Goal: Register for event/course

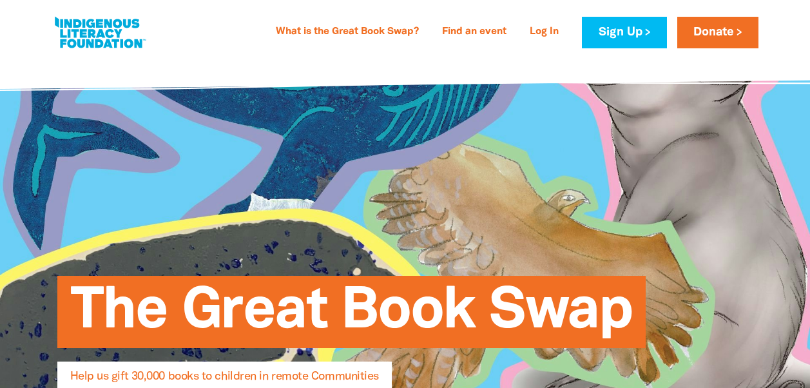
select select "AU"
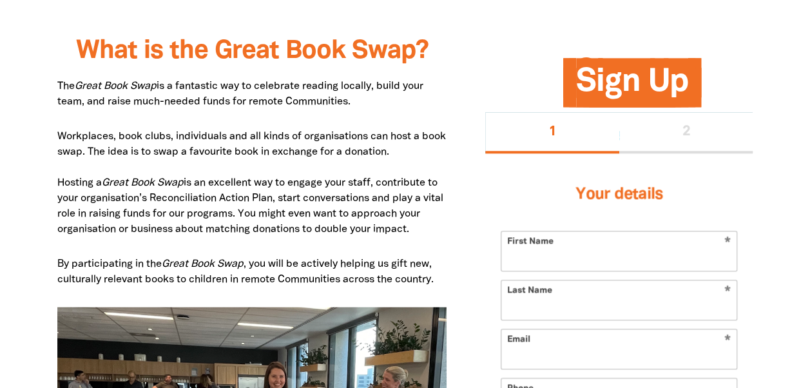
click at [542, 250] on input "First Name" at bounding box center [618, 250] width 235 height 39
type input "Janet"
type input "McIntyre"
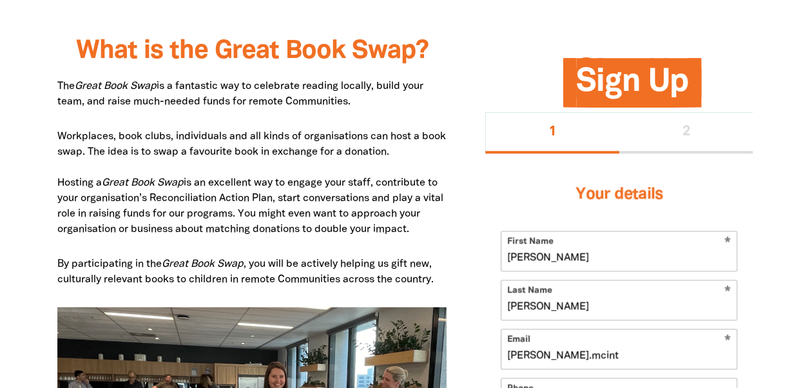
type input "janet.mcintyre@justice.qld.gov.au"
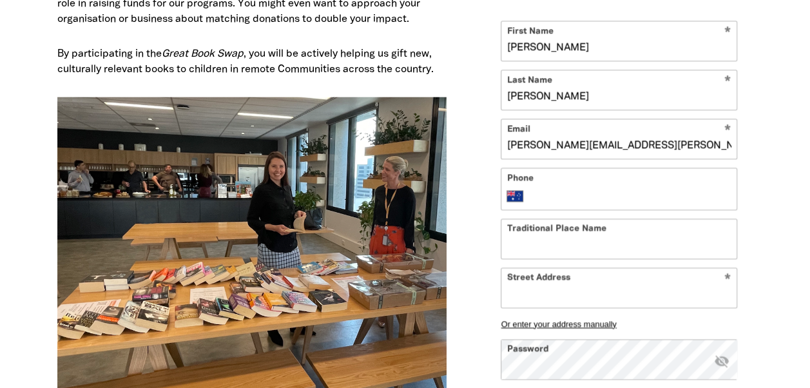
click at [557, 165] on form "* First Name Janet * Last Name McIntyre * Email janet.mcintyre@justice.qld.gov.…" at bounding box center [618, 229] width 236 height 417
click at [545, 188] on input "Phone" at bounding box center [632, 195] width 198 height 15
type input "0406 552 495"
click at [524, 232] on input "Traditional Place Name" at bounding box center [618, 238] width 235 height 39
type input "W"
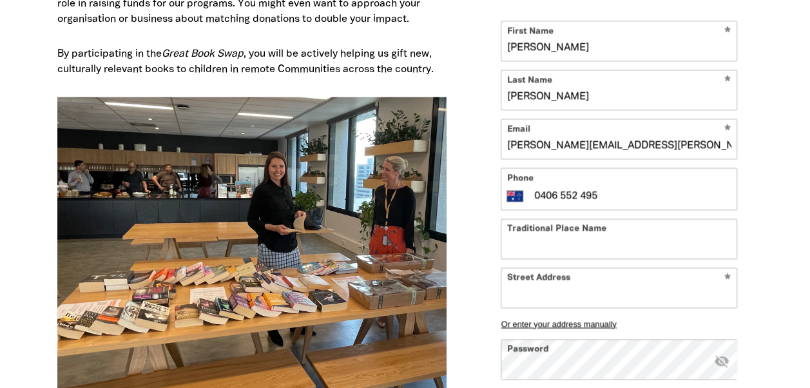
paste input "Gimuy Walabura Yidinji"
type input "Gimuy Walabura Yidinji"
click at [529, 285] on input "Street Address" at bounding box center [618, 286] width 235 height 39
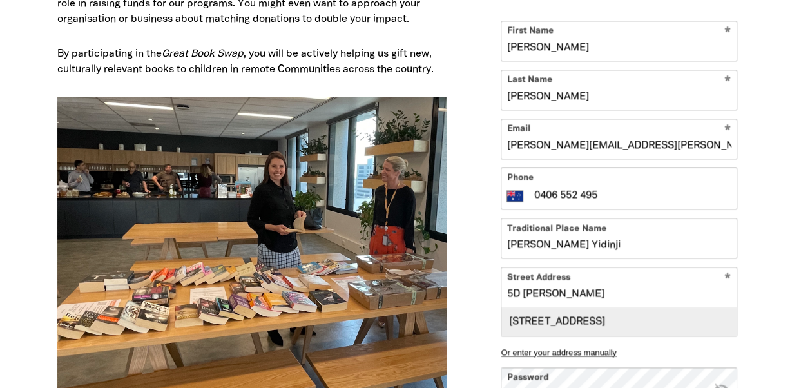
click at [564, 319] on div "5D Sheridan Street, CAIRNS CITY QLD 4870" at bounding box center [618, 322] width 235 height 28
type input "5D Sheridan Street, CAIRNS CITY QLD 4870"
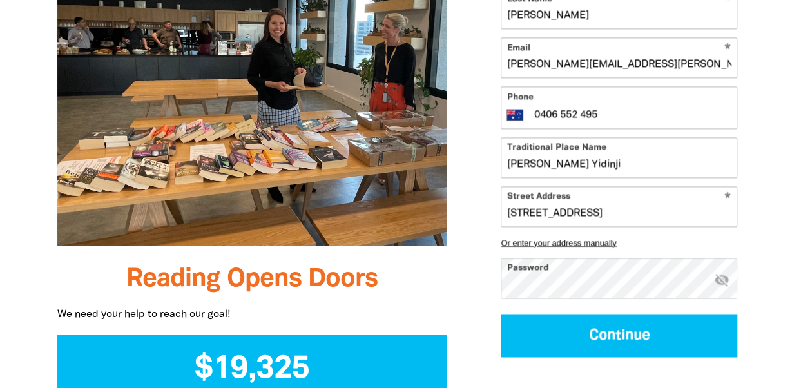
scroll to position [1006, 0]
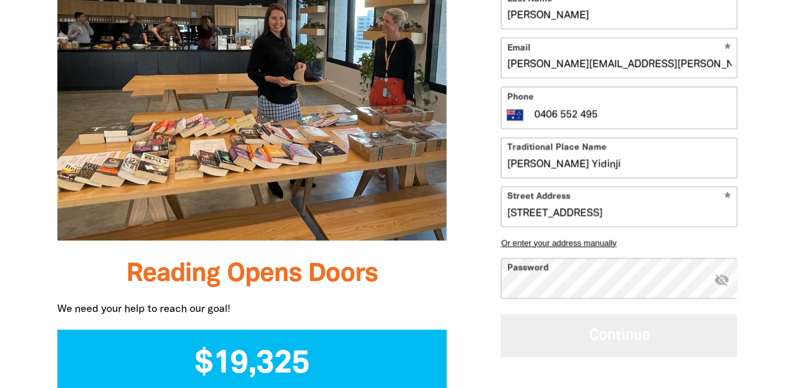
click at [605, 335] on button "Continue" at bounding box center [618, 335] width 236 height 43
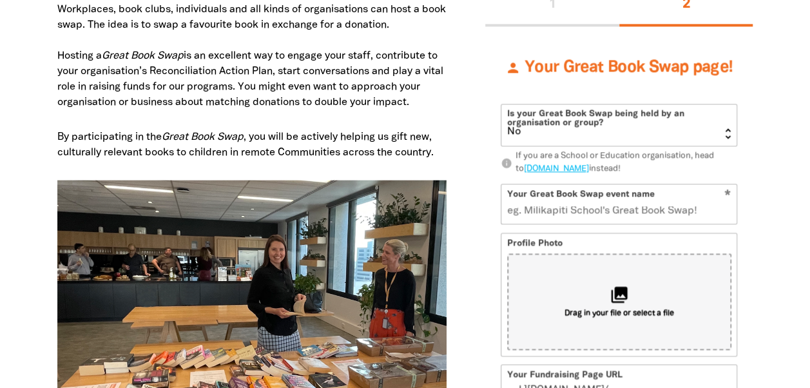
scroll to position [748, 0]
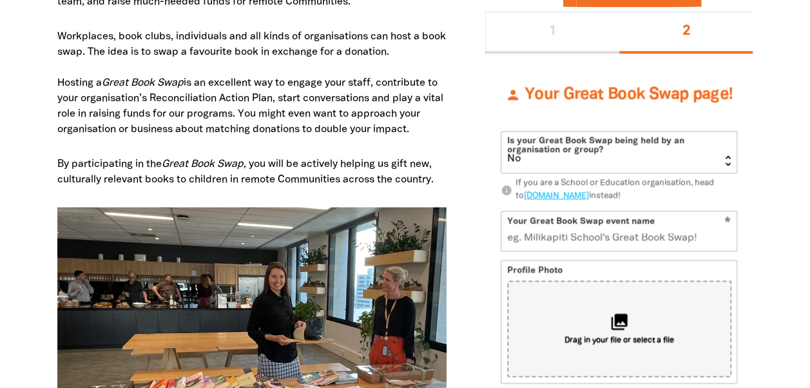
click at [728, 156] on select "Yes No" at bounding box center [618, 151] width 235 height 41
select select "Yes"
click at [501, 131] on select "Yes No" at bounding box center [618, 151] width 235 height 41
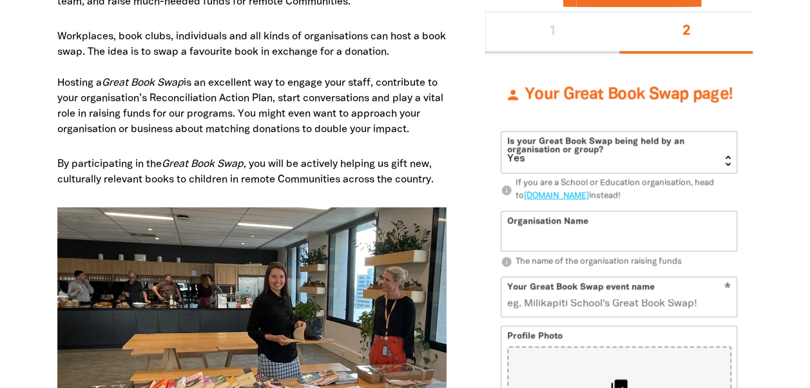
click at [515, 229] on input "Organisation Name" at bounding box center [618, 230] width 235 height 39
type input "Department of Justice"
click at [520, 302] on input "Your Great Book Swap event name" at bounding box center [618, 296] width 235 height 39
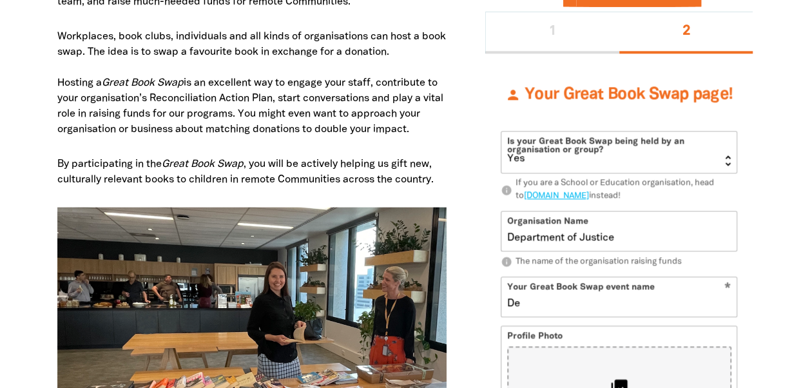
type input "Dep"
type input "d"
type input "Depar"
type input "de"
type input "Depart"
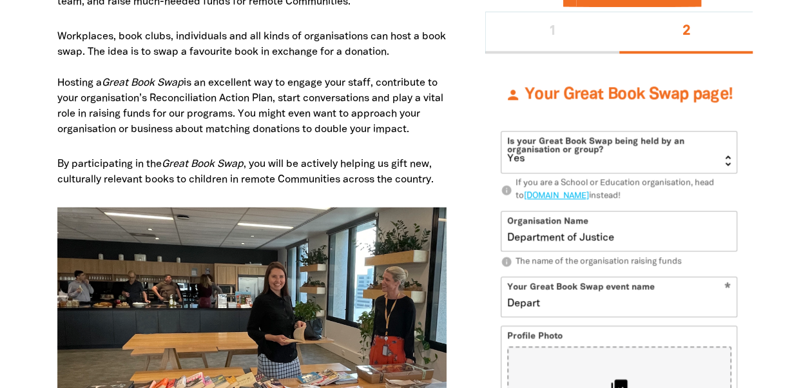
type input "dep"
type input "Department of Just"
type input "departmentofjust"
type input "Department of Justice Great"
type input "departmentofjusticegreat"
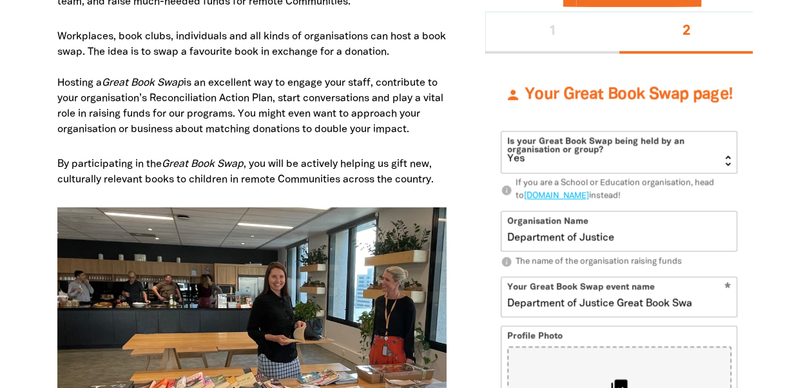
type input "Department of Justice Great Book Swap"
type input "departmentofjusticegreatbookswap"
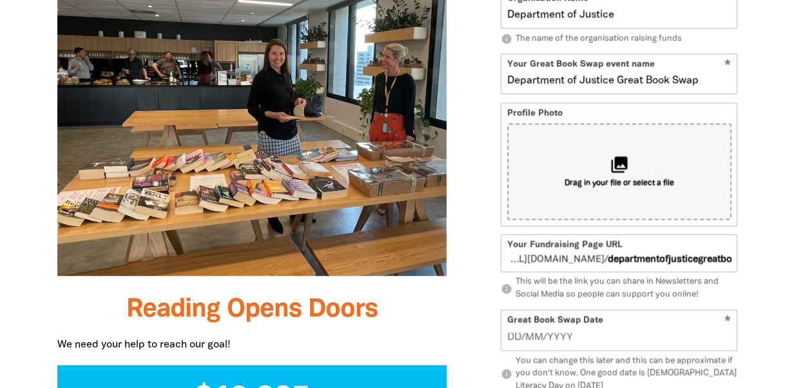
scroll to position [979, 0]
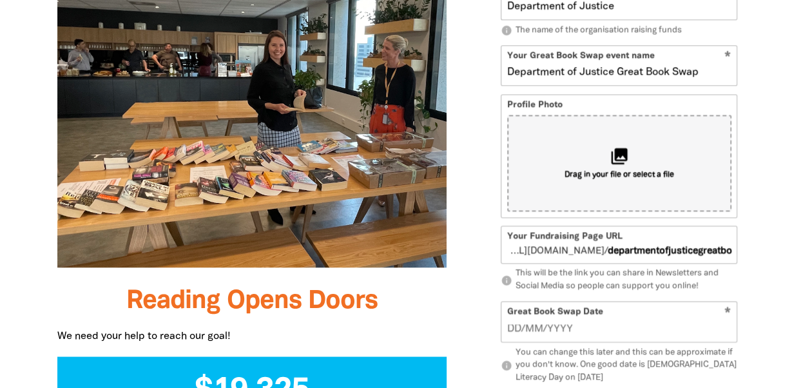
type input "Department of Justice Great Book Swap"
click at [511, 246] on span "go.greatbookswap.org.au/" at bounding box center [554, 251] width 97 height 14
drag, startPoint x: 531, startPoint y: 249, endPoint x: 474, endPoint y: 267, distance: 59.5
click at [474, 267] on div "Sign Up 1 2 person Your Great Book Swap page! Is your Great Book Swap being hel…" at bounding box center [619, 225] width 306 height 987
click at [510, 249] on span "go.greatbookswap.org.au/" at bounding box center [554, 251] width 97 height 14
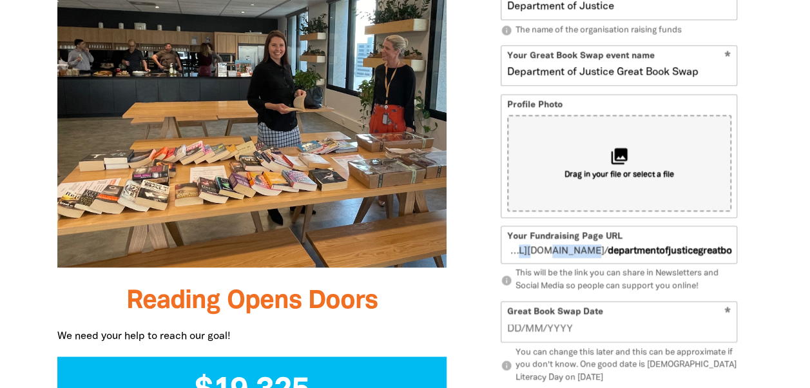
drag, startPoint x: 511, startPoint y: 250, endPoint x: 739, endPoint y: 249, distance: 228.7
click at [739, 249] on div "person Your Great Book Swap page! Is your Great Book Swap being held by an orga…" at bounding box center [618, 270] width 267 height 897
drag, startPoint x: 739, startPoint y: 249, endPoint x: 697, endPoint y: 245, distance: 42.6
copy span "reatbookswap.org.au/"
click at [509, 246] on span "go.greatbookswap.org.au/" at bounding box center [554, 251] width 97 height 14
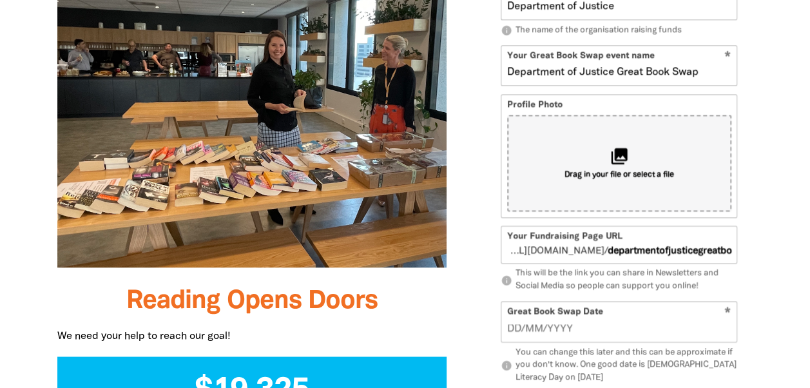
click at [757, 213] on div "Sign Up 1 2 person Your Great Book Swap page! Is your Great Book Swap being hel…" at bounding box center [619, 225] width 306 height 987
click at [511, 326] on input "__/__/____" at bounding box center [619, 328] width 224 height 14
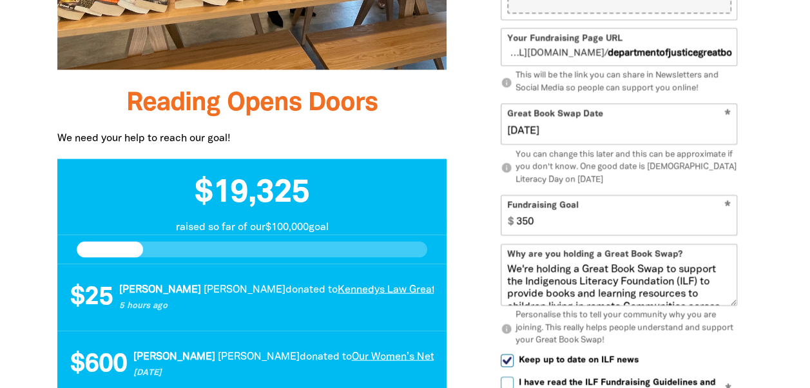
scroll to position [1228, 0]
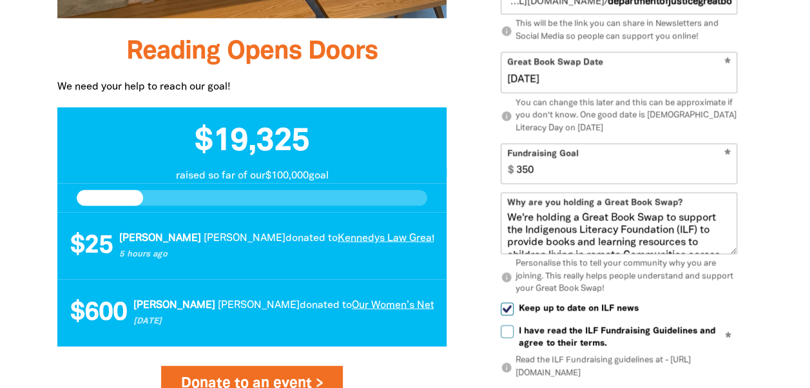
type input "03/09/2025"
click at [517, 166] on input "350" at bounding box center [623, 163] width 226 height 39
type input "500"
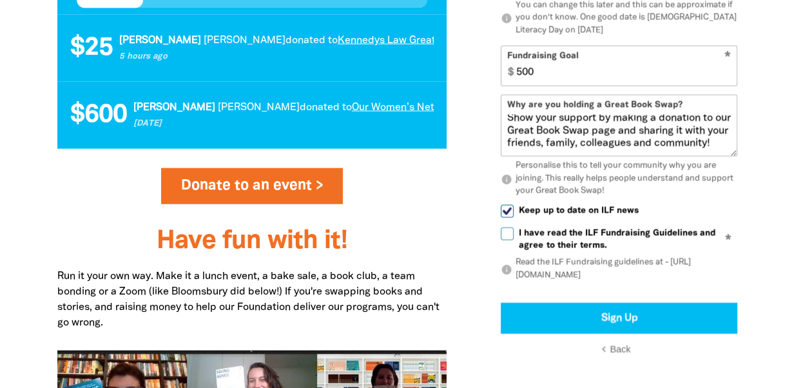
scroll to position [1443, 0]
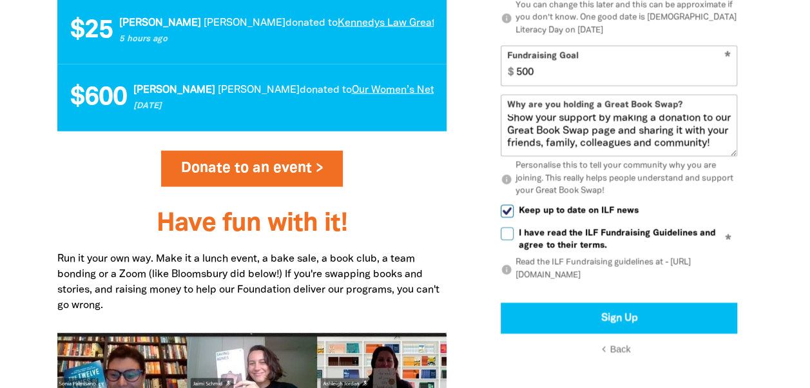
click at [510, 215] on input "Keep up to date on ILF news" at bounding box center [506, 210] width 13 height 13
checkbox input "false"
click at [506, 237] on input "I have read the ILF Fundraising Guidelines and agree to their terms." at bounding box center [506, 233] width 13 height 13
checkbox input "true"
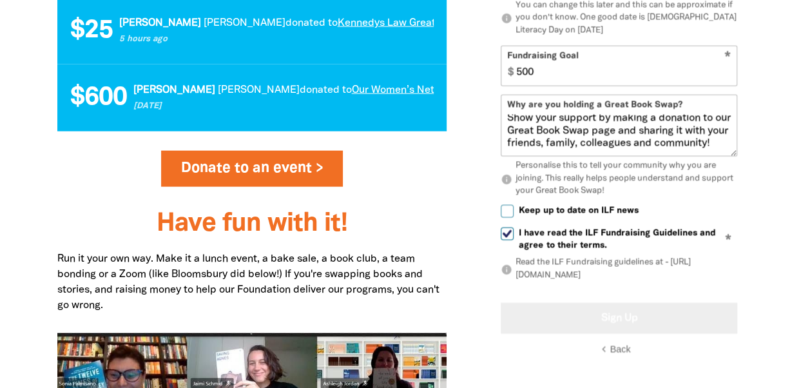
click at [627, 319] on button "Sign Up" at bounding box center [618, 318] width 236 height 31
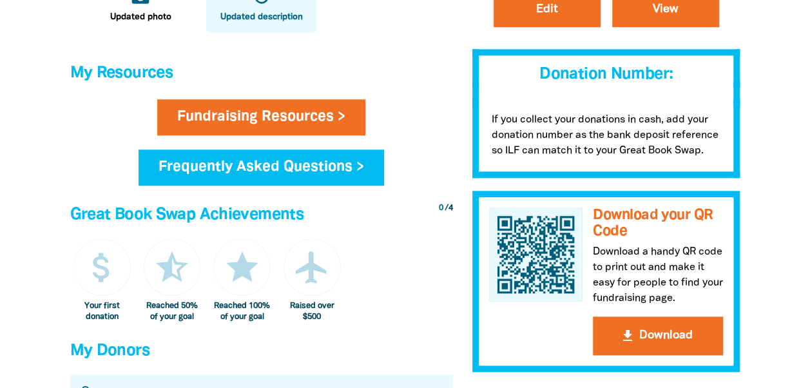
scroll to position [532, 0]
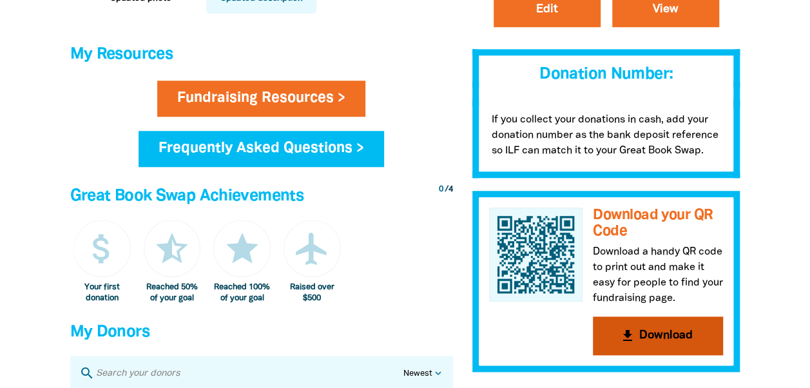
click at [659, 336] on button "get_app Download" at bounding box center [658, 336] width 130 height 39
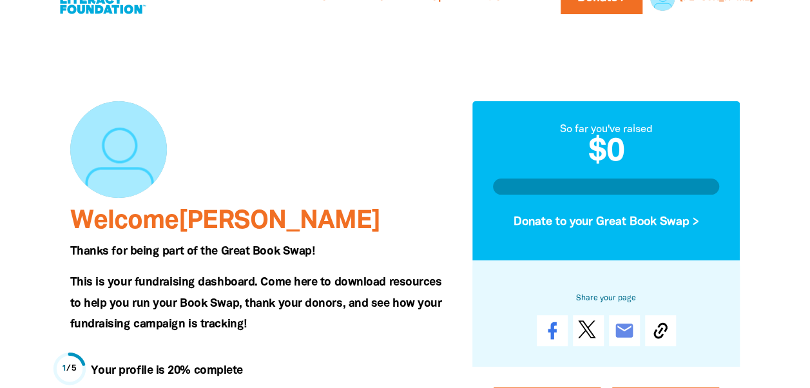
scroll to position [0, 0]
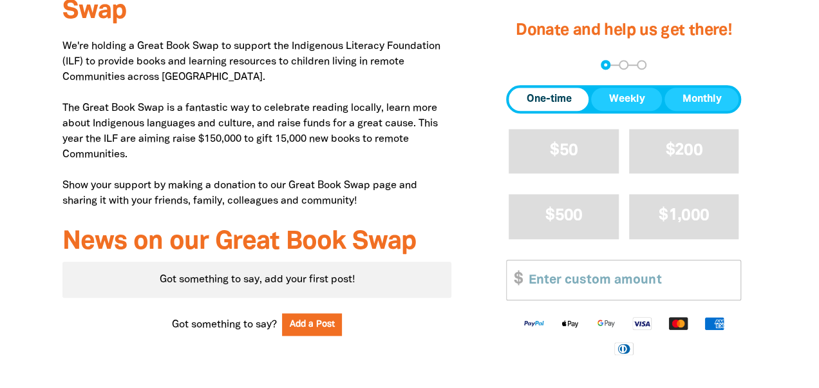
scroll to position [524, 0]
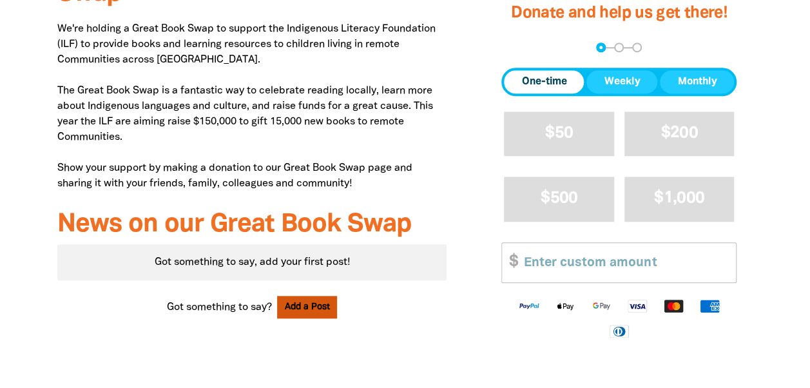
click at [295, 305] on button "Add a Post" at bounding box center [307, 307] width 61 height 23
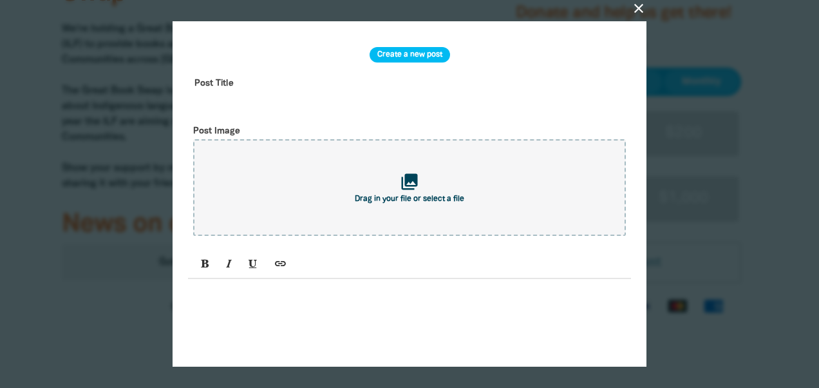
click at [204, 84] on input "text" at bounding box center [409, 93] width 443 height 41
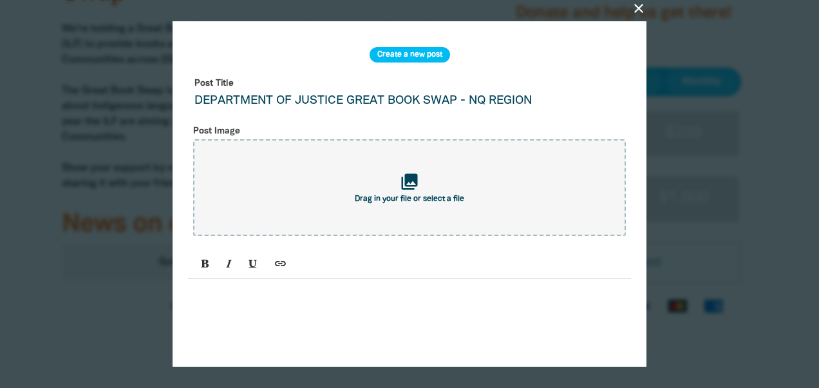
type input "DEPARTMENT OF JUSTICE GREAT BOOK SWAP - NQ REGION"
click at [197, 301] on p at bounding box center [410, 293] width 430 height 15
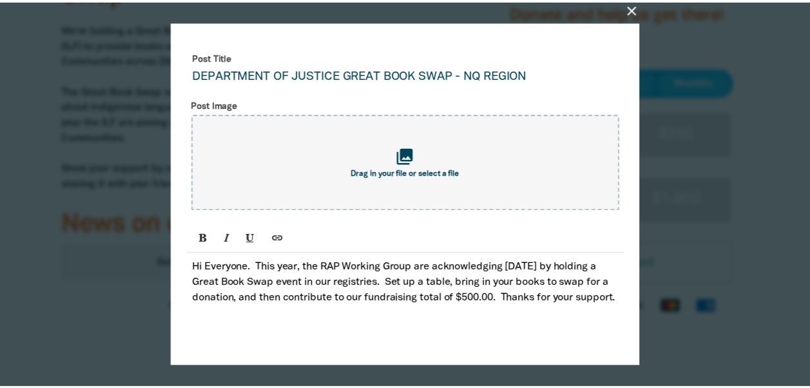
scroll to position [110, 0]
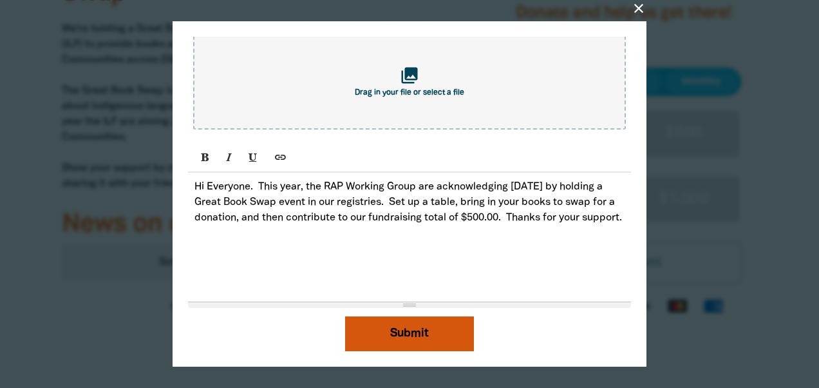
click at [400, 329] on button "Submit" at bounding box center [409, 333] width 129 height 35
